Goal: Information Seeking & Learning: Learn about a topic

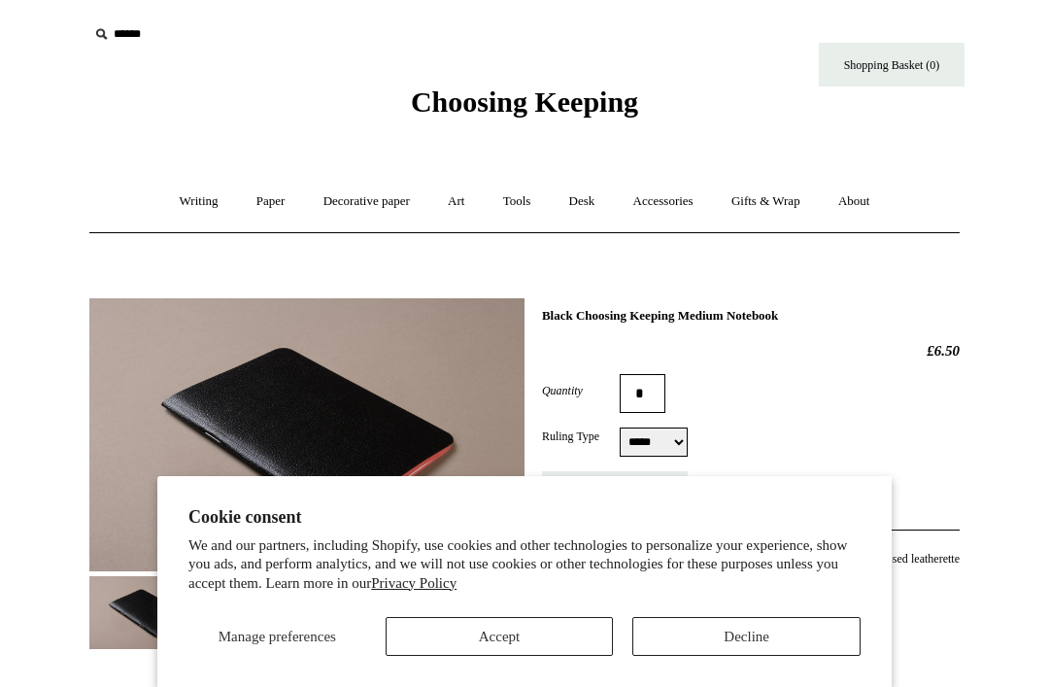
click at [774, 642] on button "Decline" at bounding box center [746, 636] width 228 height 39
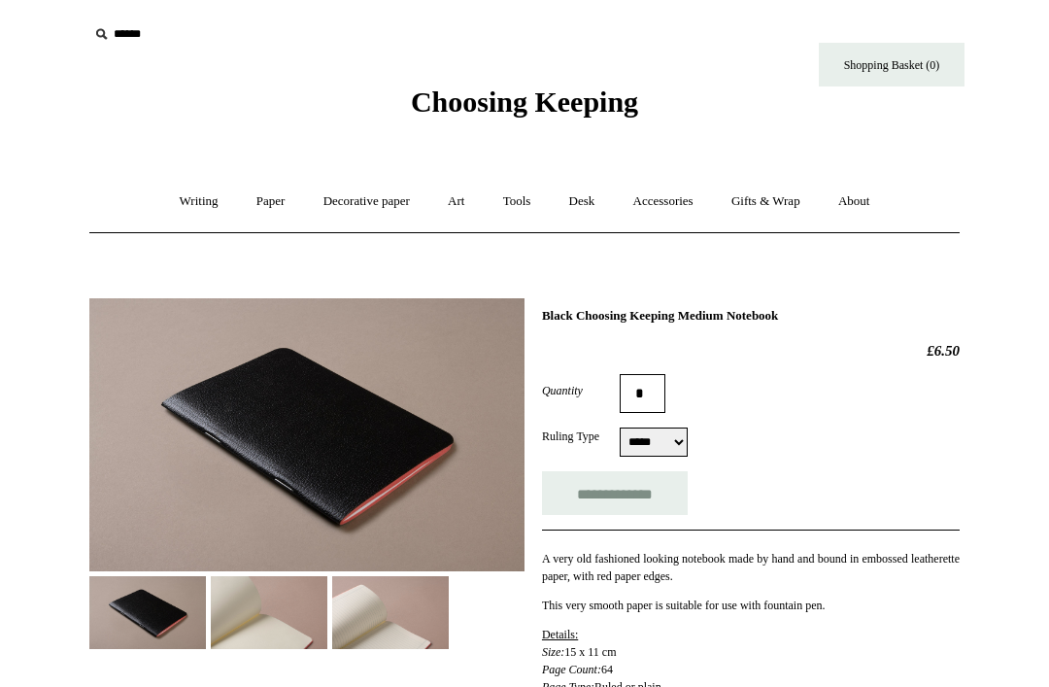
click at [204, 444] on img at bounding box center [306, 434] width 435 height 273
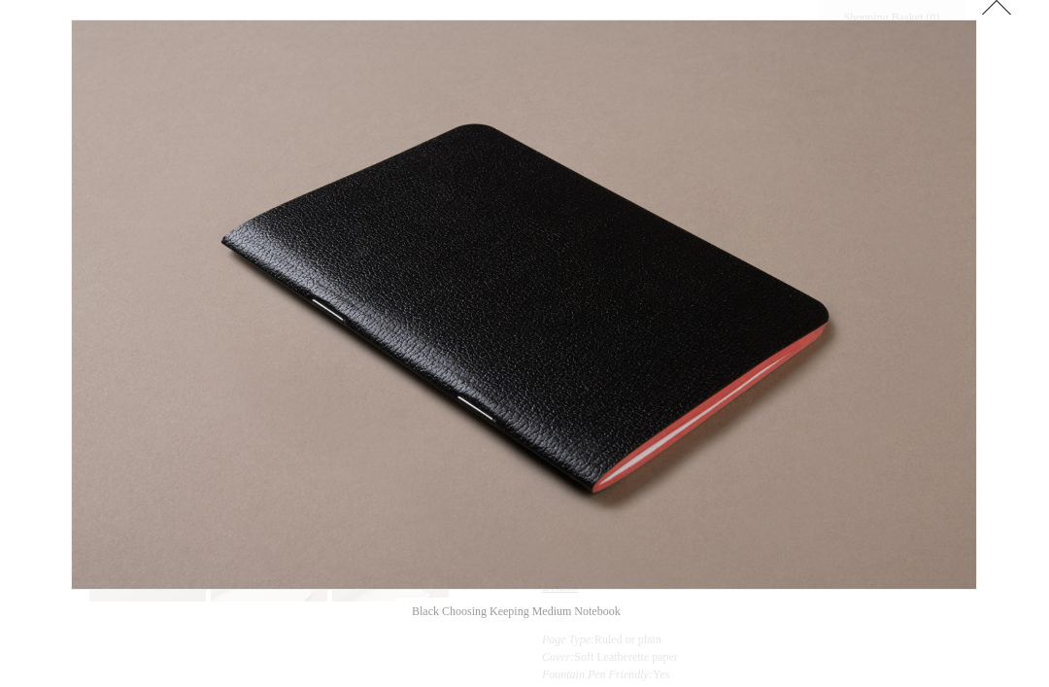
scroll to position [60, 0]
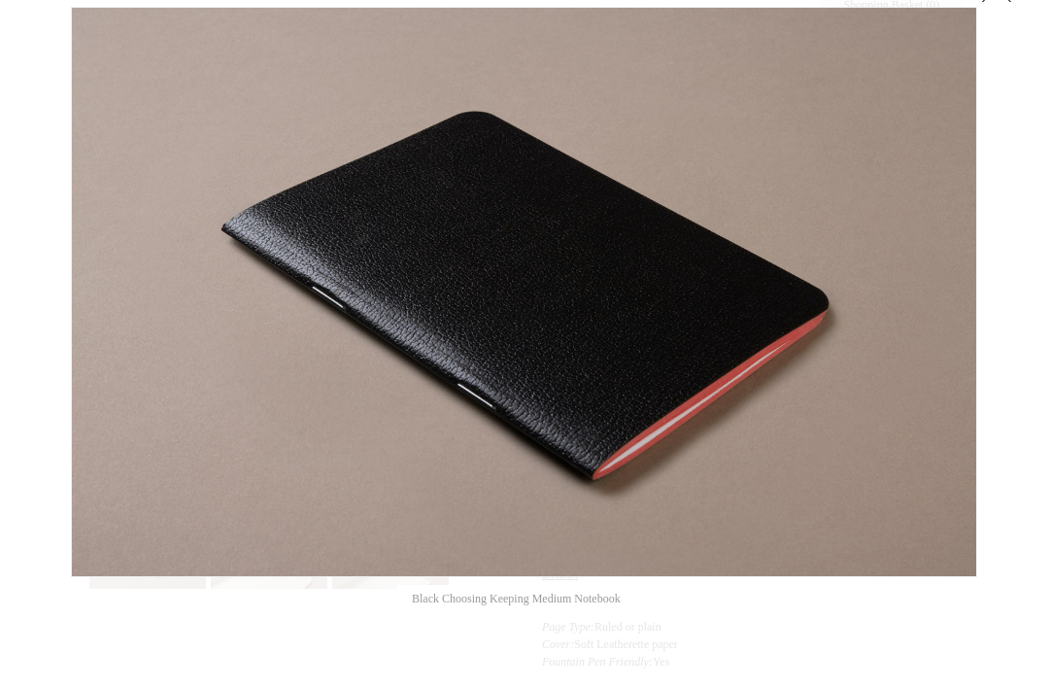
click at [943, 269] on link at bounding box center [819, 292] width 318 height 570
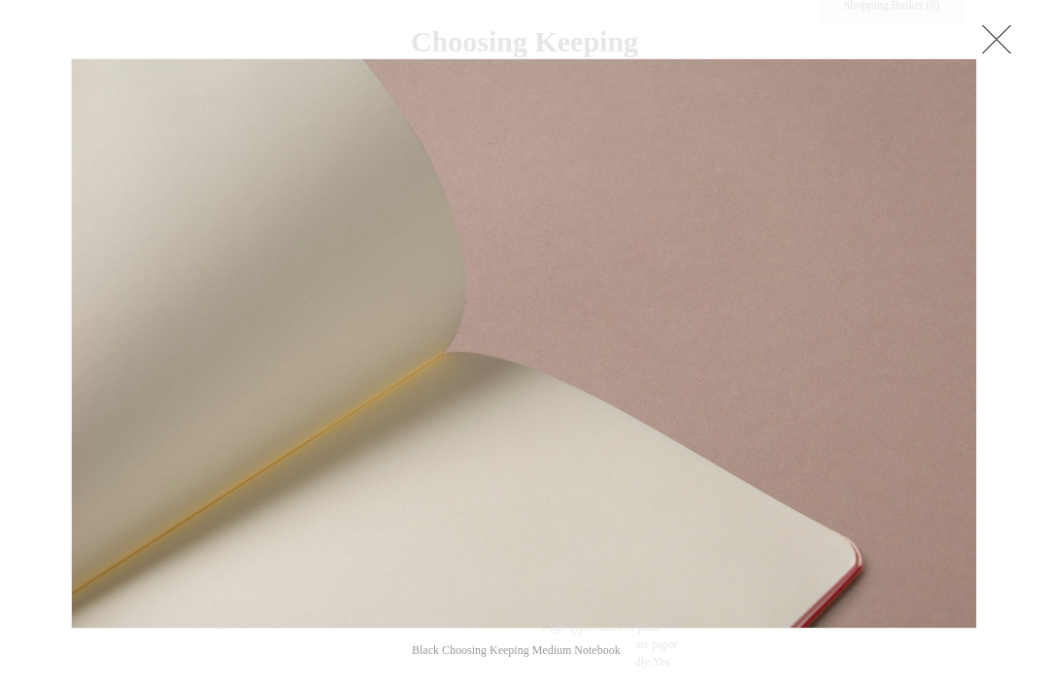
click at [939, 279] on link at bounding box center [819, 343] width 318 height 570
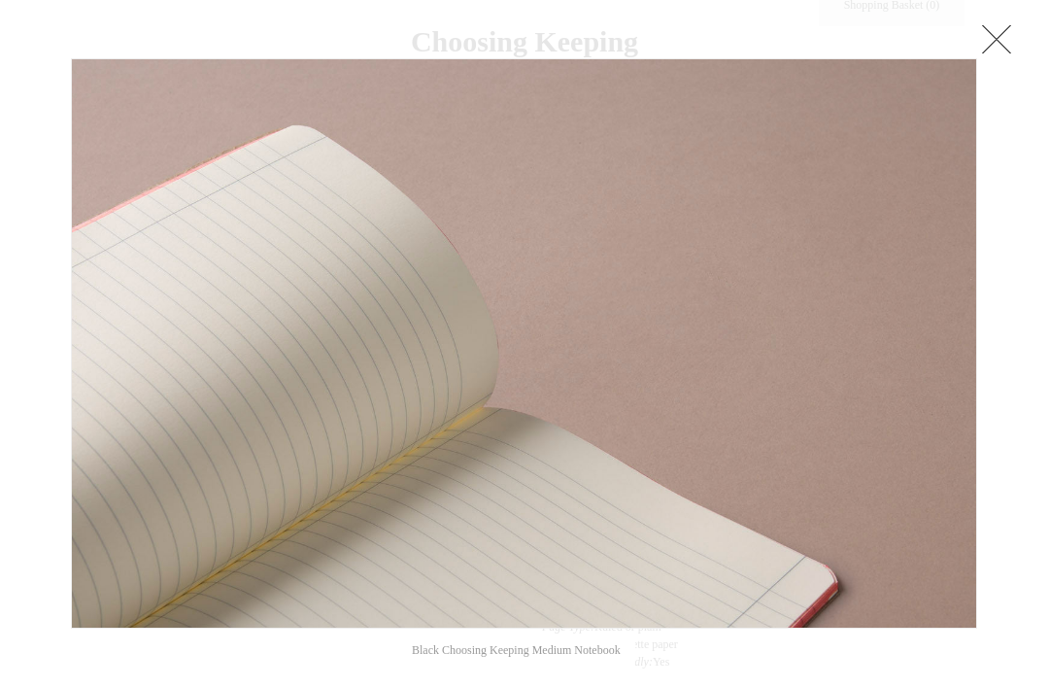
click at [932, 281] on link at bounding box center [819, 343] width 318 height 570
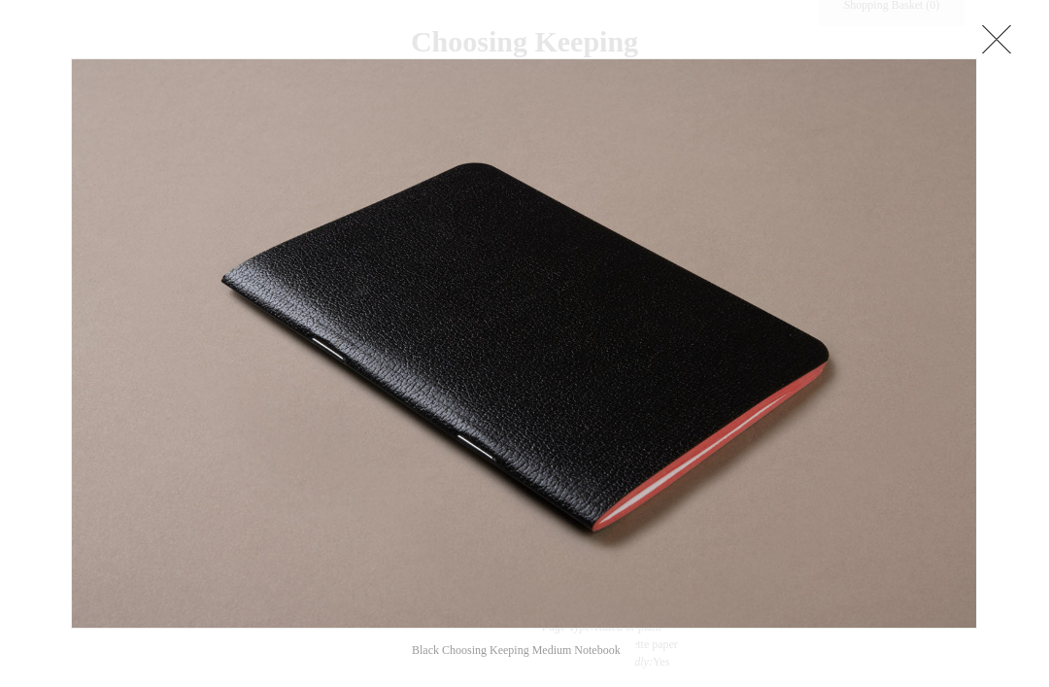
click at [1004, 42] on link at bounding box center [996, 38] width 39 height 39
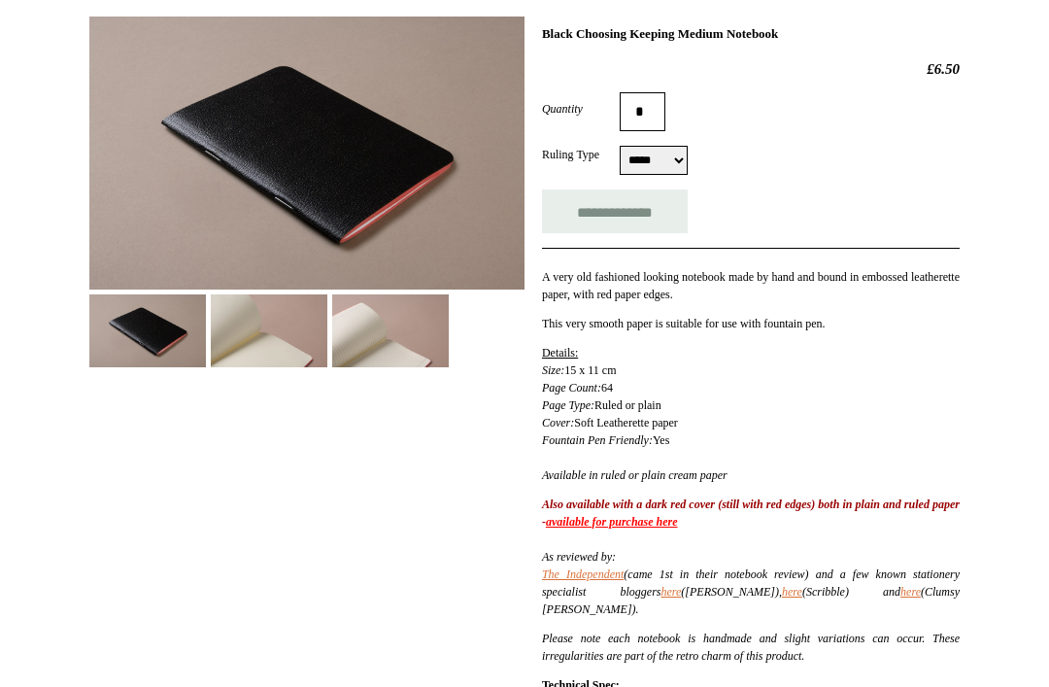
scroll to position [312, 0]
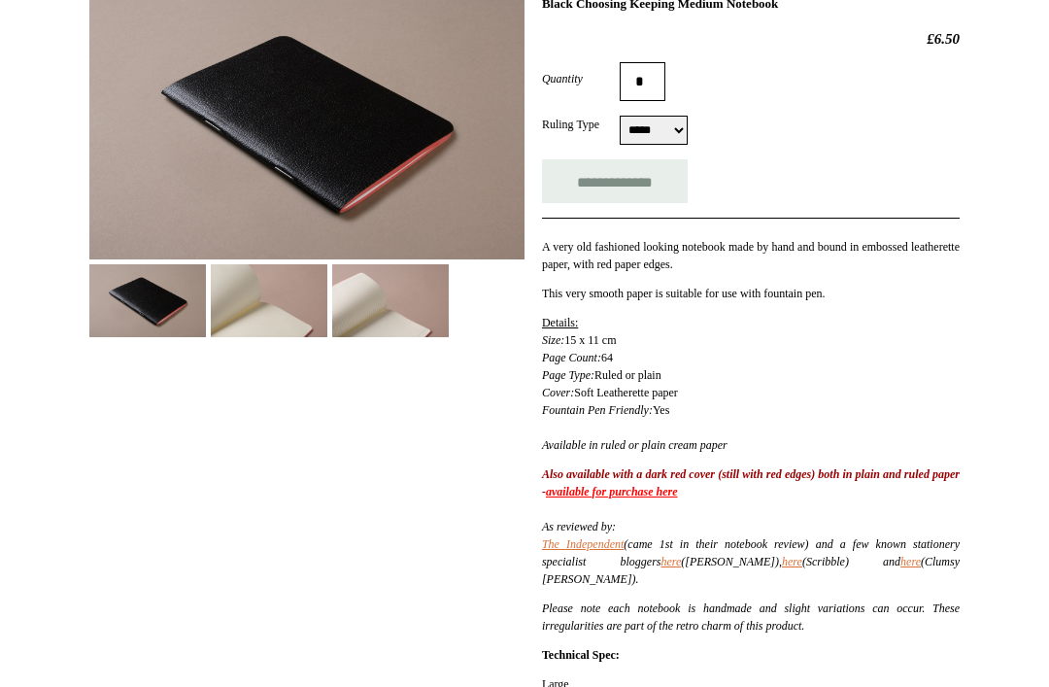
click at [678, 496] on link "available for purchase here" at bounding box center [612, 492] width 132 height 14
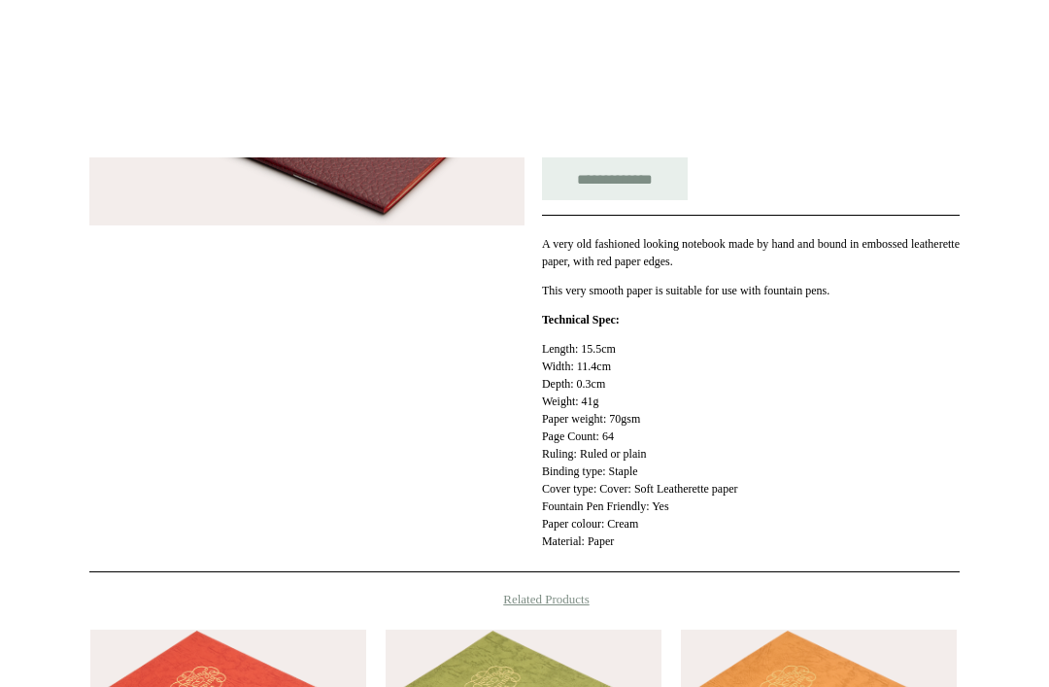
scroll to position [316, 0]
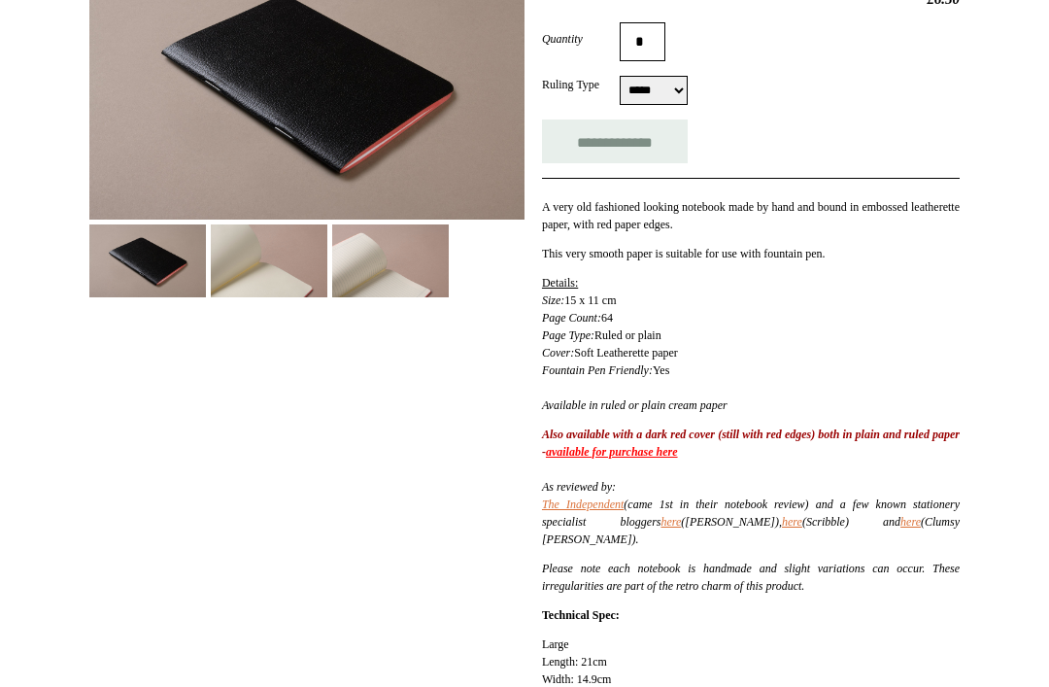
scroll to position [351, 0]
click at [607, 505] on link "The Independent" at bounding box center [583, 505] width 82 height 14
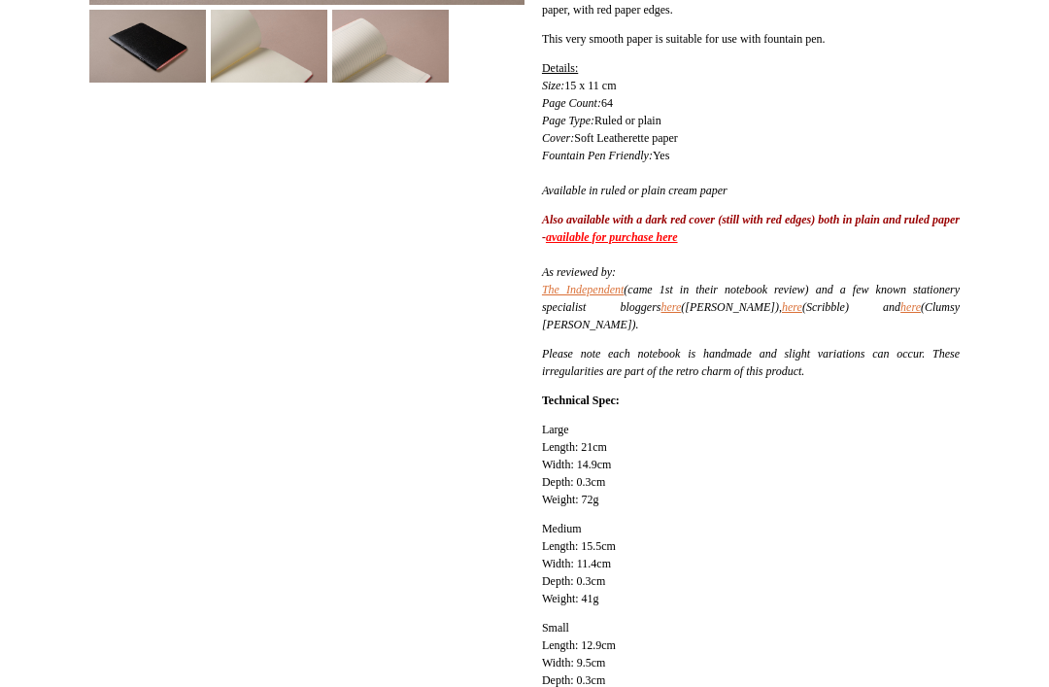
scroll to position [590, 0]
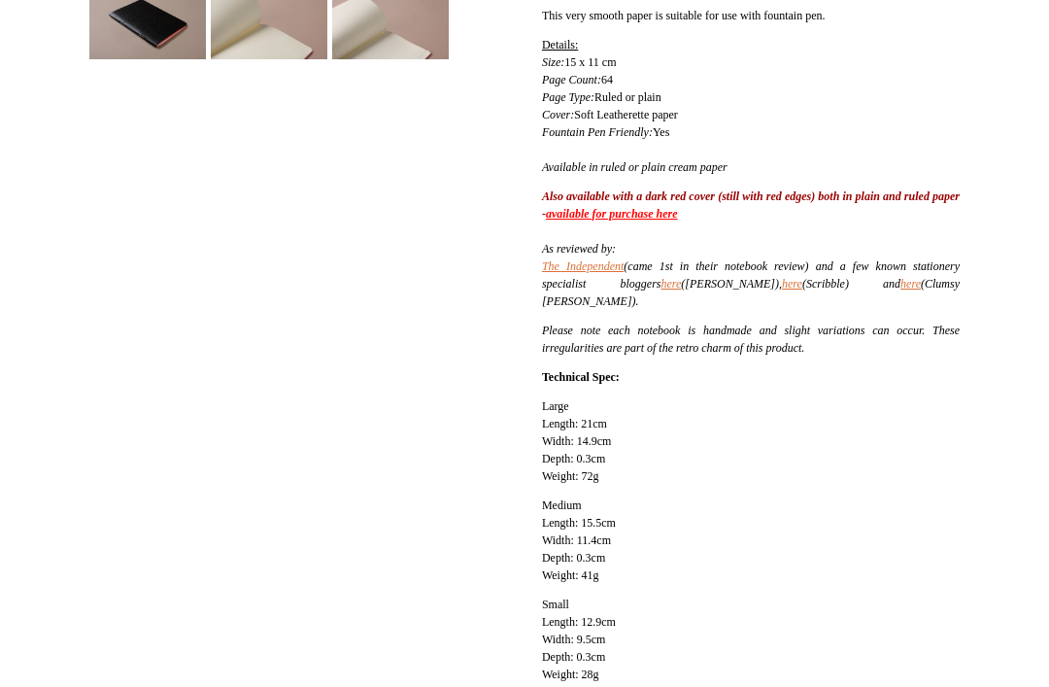
click at [681, 281] on link "here" at bounding box center [671, 284] width 20 height 14
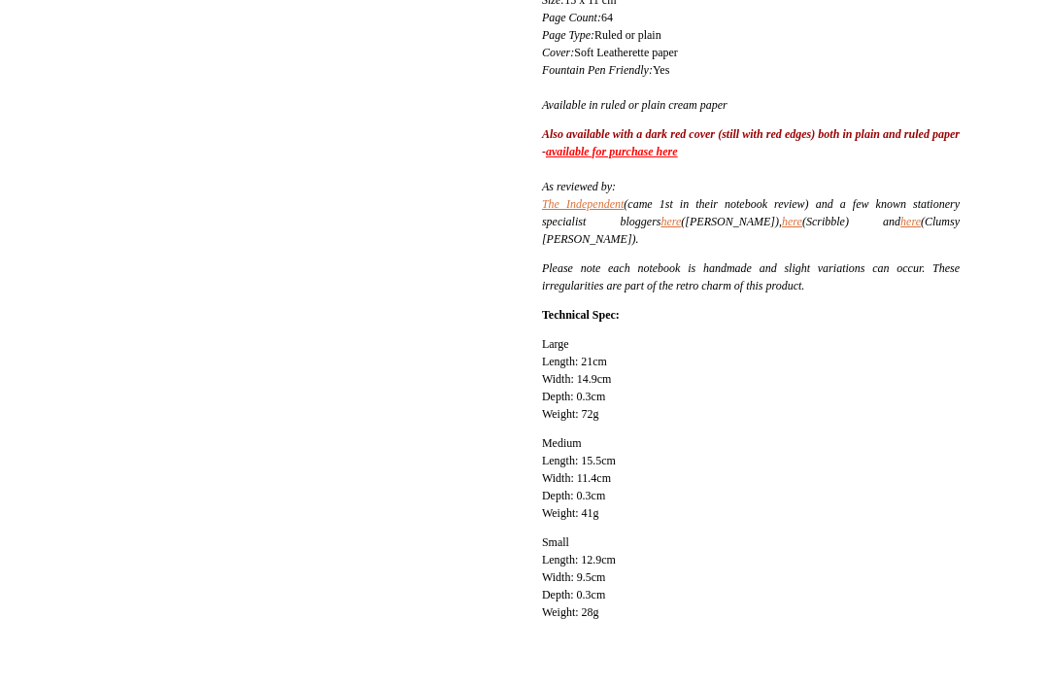
scroll to position [653, 0]
click at [814, 219] on em "As reviewed by: The Independent (came 1st in their notebook review) and a few k…" at bounding box center [751, 212] width 418 height 66
click at [802, 220] on link "here" at bounding box center [792, 221] width 20 height 14
